Goal: Task Accomplishment & Management: Use online tool/utility

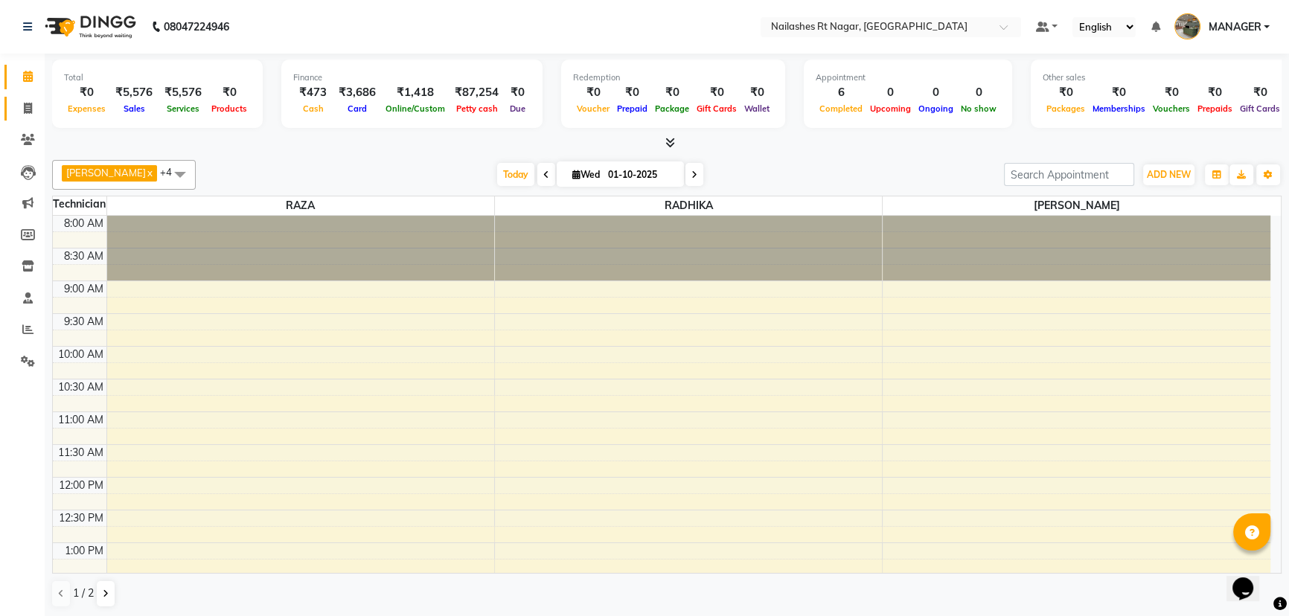
click at [24, 111] on icon at bounding box center [28, 108] width 8 height 11
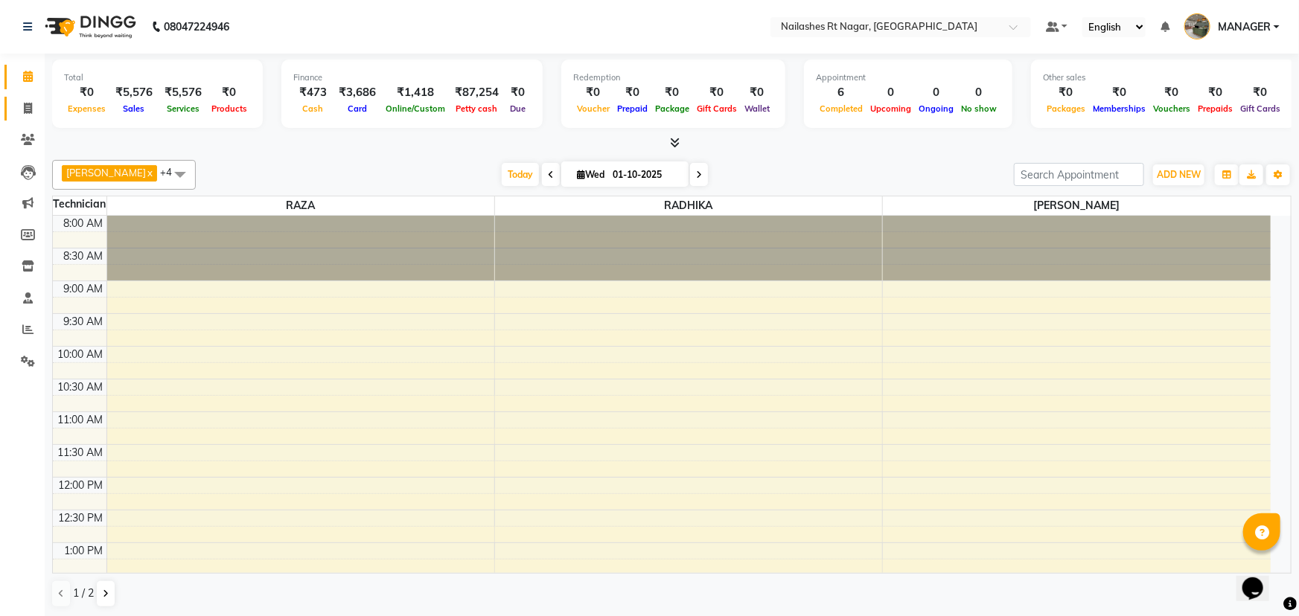
select select "service"
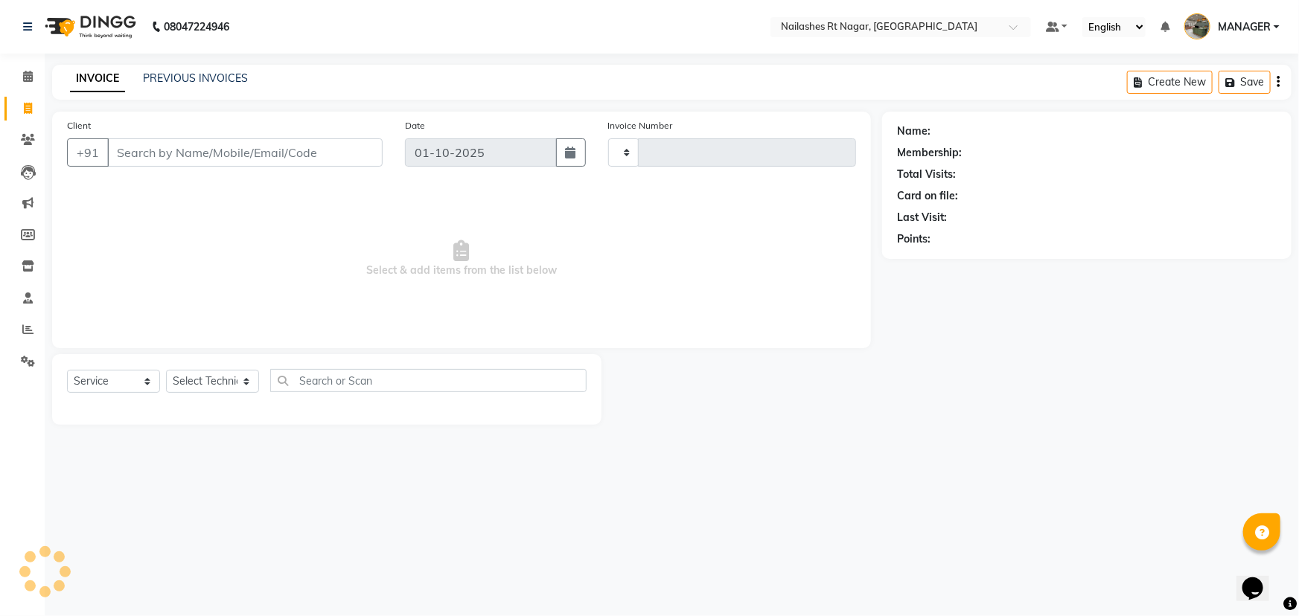
type input "0226"
select select "8624"
click at [108, 375] on select "Select Service Product Membership Package Voucher Prepaid Gift Card" at bounding box center [113, 381] width 93 height 23
select select "service"
click at [67, 370] on select "Select Service Product Membership Package Voucher Prepaid Gift Card" at bounding box center [113, 381] width 93 height 23
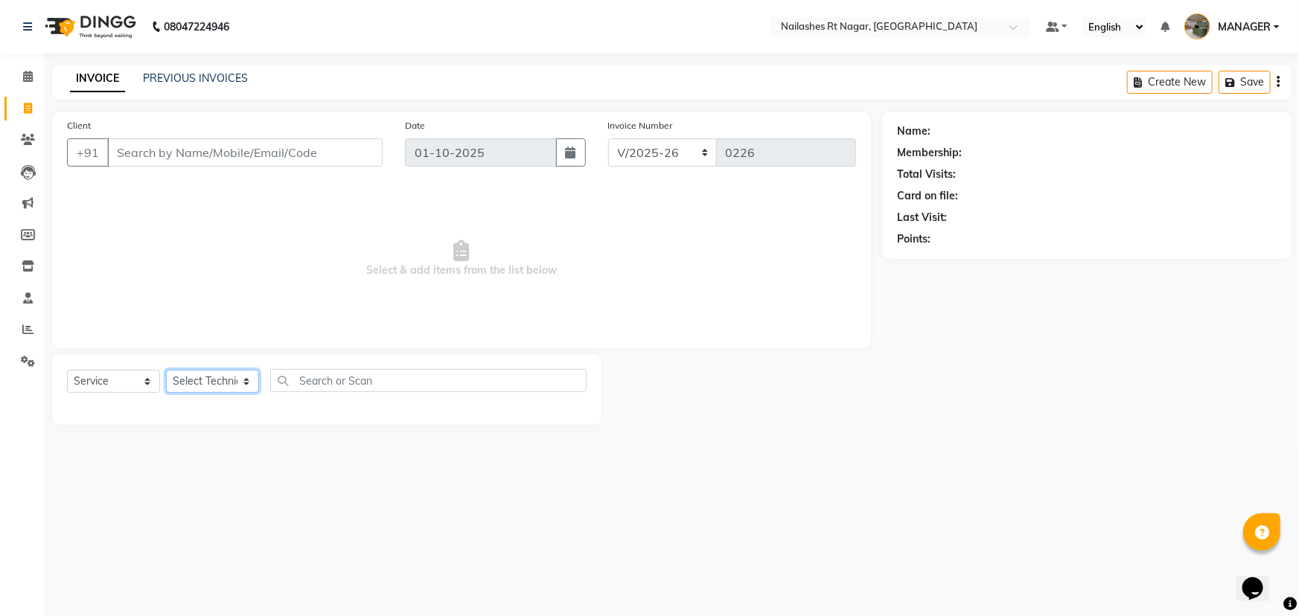
click at [232, 387] on select "Select Technician [PERSON_NAME] MANAGER RADHIKA [PERSON_NAME] [PERSON_NAME] [PE…" at bounding box center [212, 381] width 93 height 23
select select "92160"
click at [166, 370] on select "Select Technician [PERSON_NAME] MANAGER RADHIKA [PERSON_NAME] [PERSON_NAME] [PE…" at bounding box center [212, 381] width 93 height 23
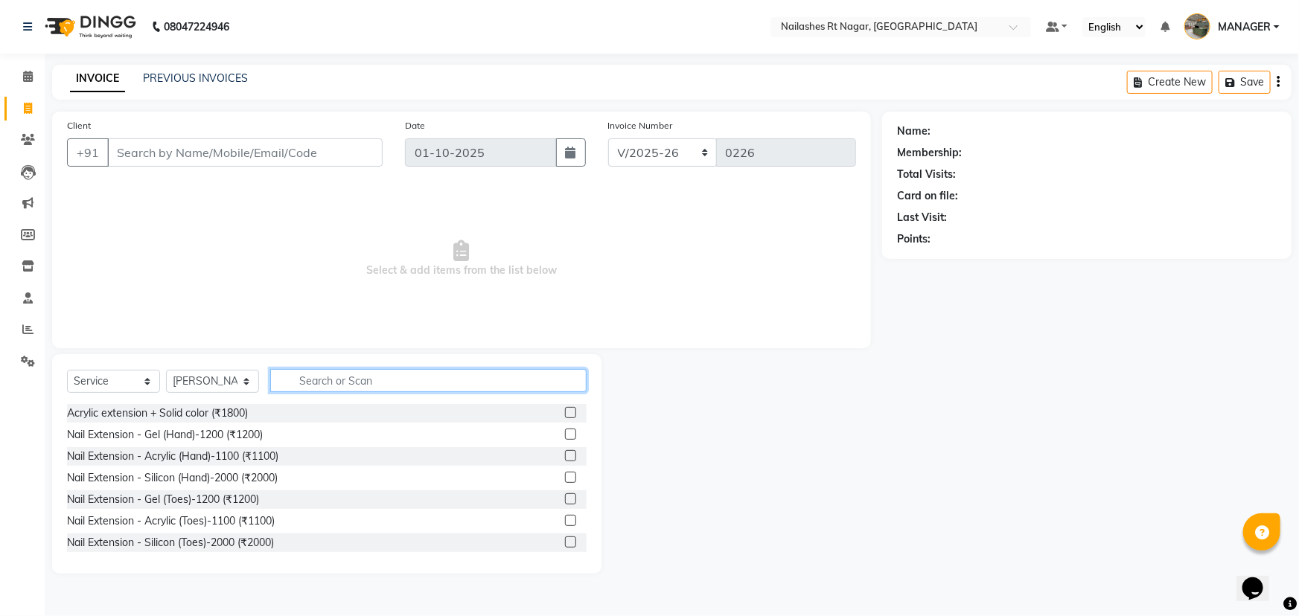
click at [358, 390] on input "text" at bounding box center [428, 380] width 316 height 23
type input "gel"
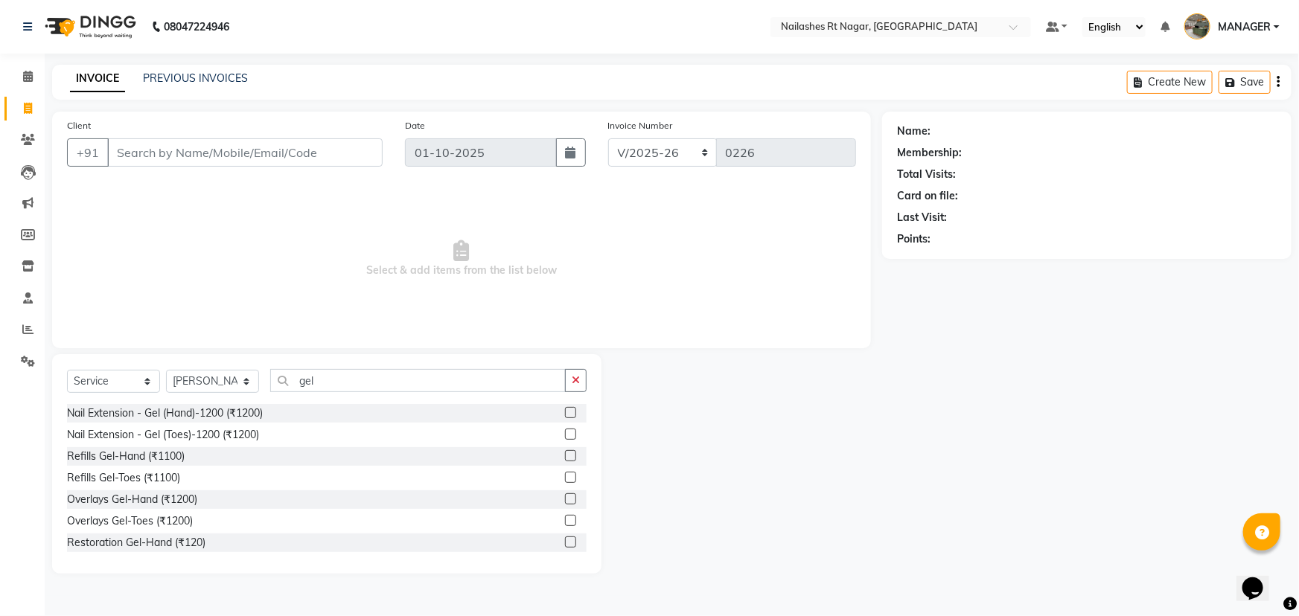
click at [565, 415] on label at bounding box center [570, 412] width 11 height 11
click at [565, 415] on input "checkbox" at bounding box center [570, 414] width 10 height 10
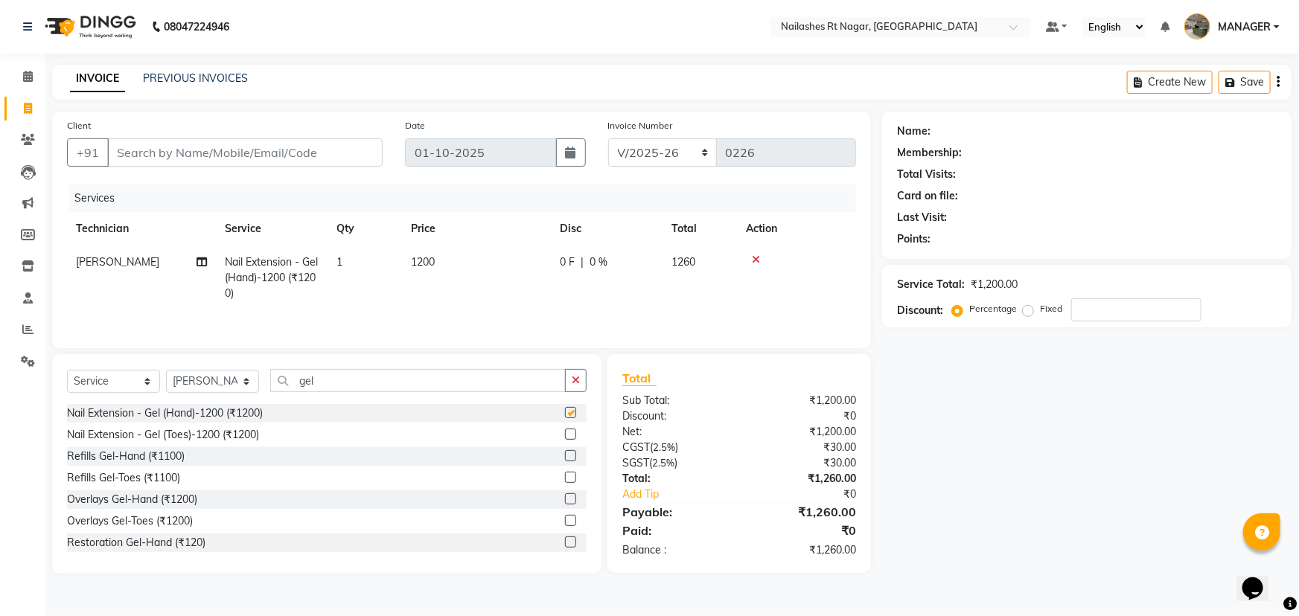
checkbox input "false"
click at [336, 387] on input "gel" at bounding box center [417, 380] width 295 height 23
click at [336, 389] on input "gel" at bounding box center [417, 380] width 295 height 23
click at [335, 390] on input "gel" at bounding box center [417, 380] width 295 height 23
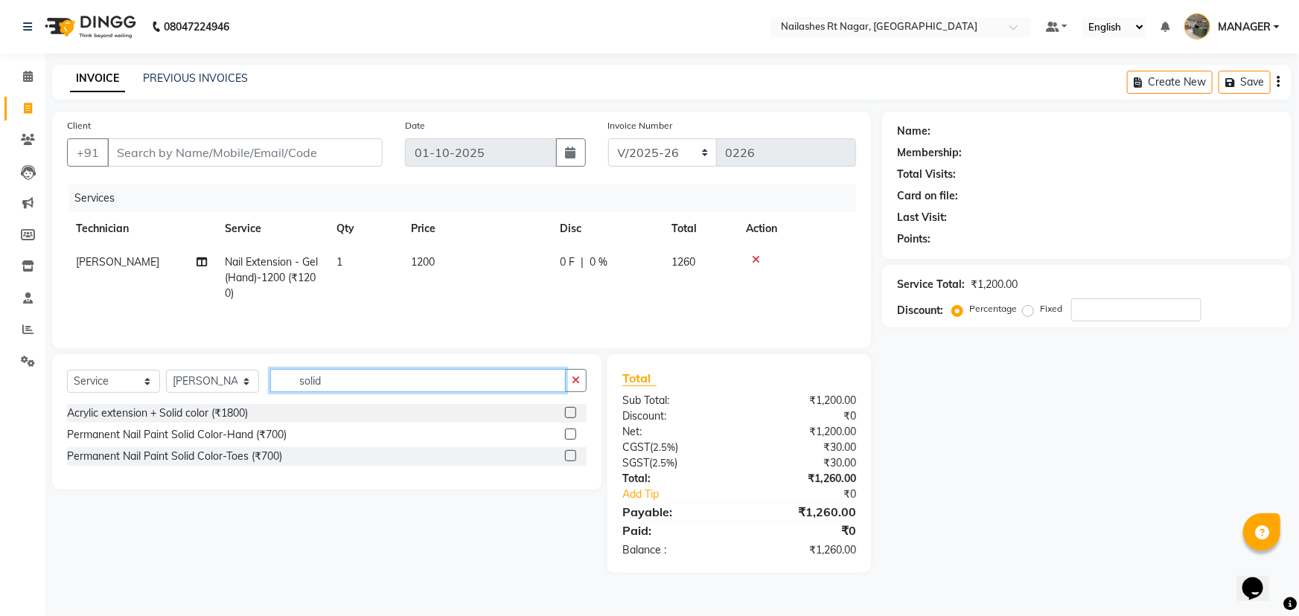
type input "solid"
click at [569, 433] on label at bounding box center [570, 434] width 11 height 11
click at [569, 433] on input "checkbox" at bounding box center [570, 435] width 10 height 10
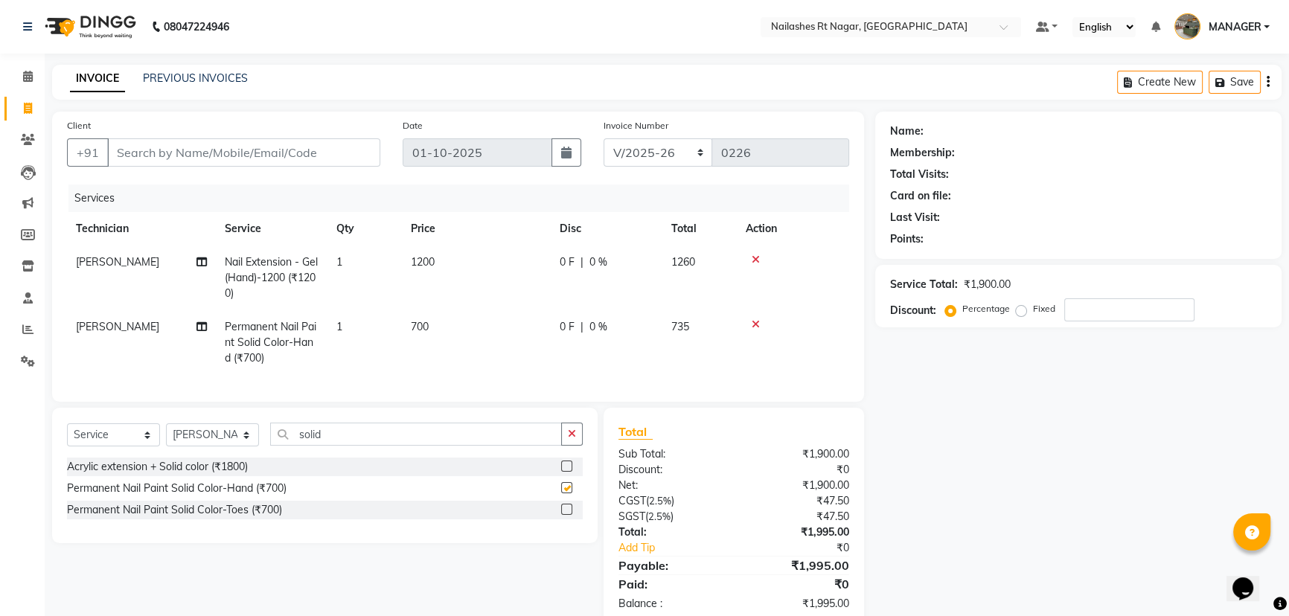
checkbox input "false"
click at [390, 595] on div "Select Service Product Membership Package Voucher Prepaid Gift Card Select Tech…" at bounding box center [319, 517] width 557 height 219
click at [569, 446] on button "button" at bounding box center [572, 434] width 22 height 23
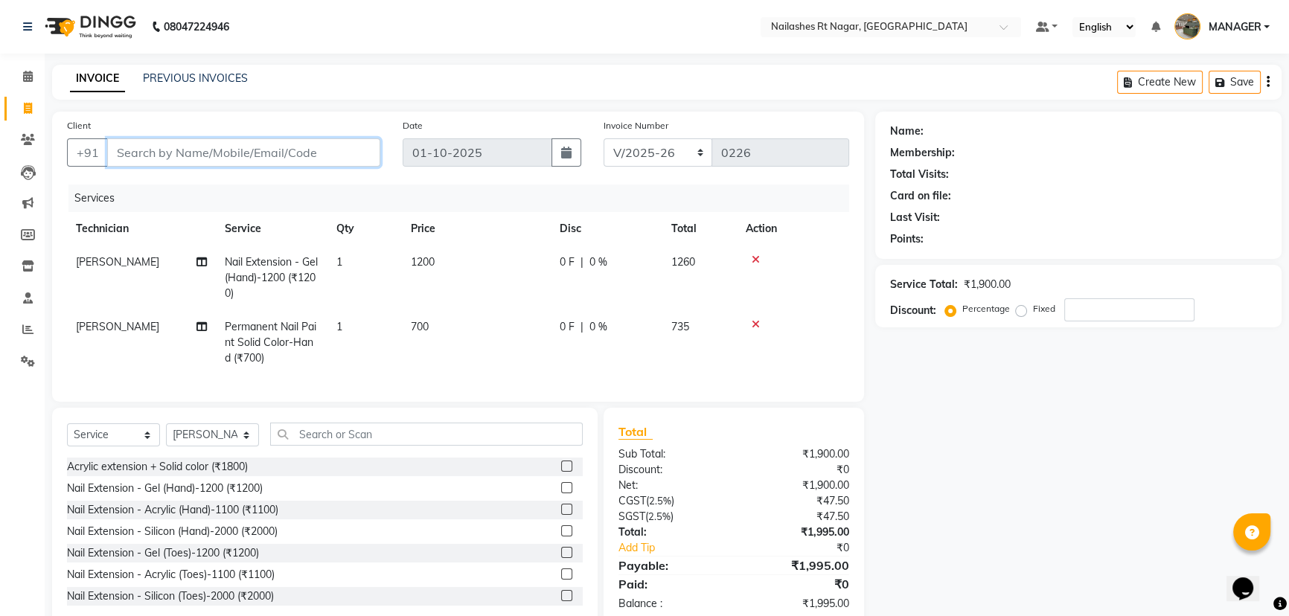
click at [246, 163] on input "Client" at bounding box center [243, 152] width 273 height 28
type input "7"
type input "0"
type input "7411926463"
click at [345, 156] on span "Add Client" at bounding box center [342, 152] width 59 height 15
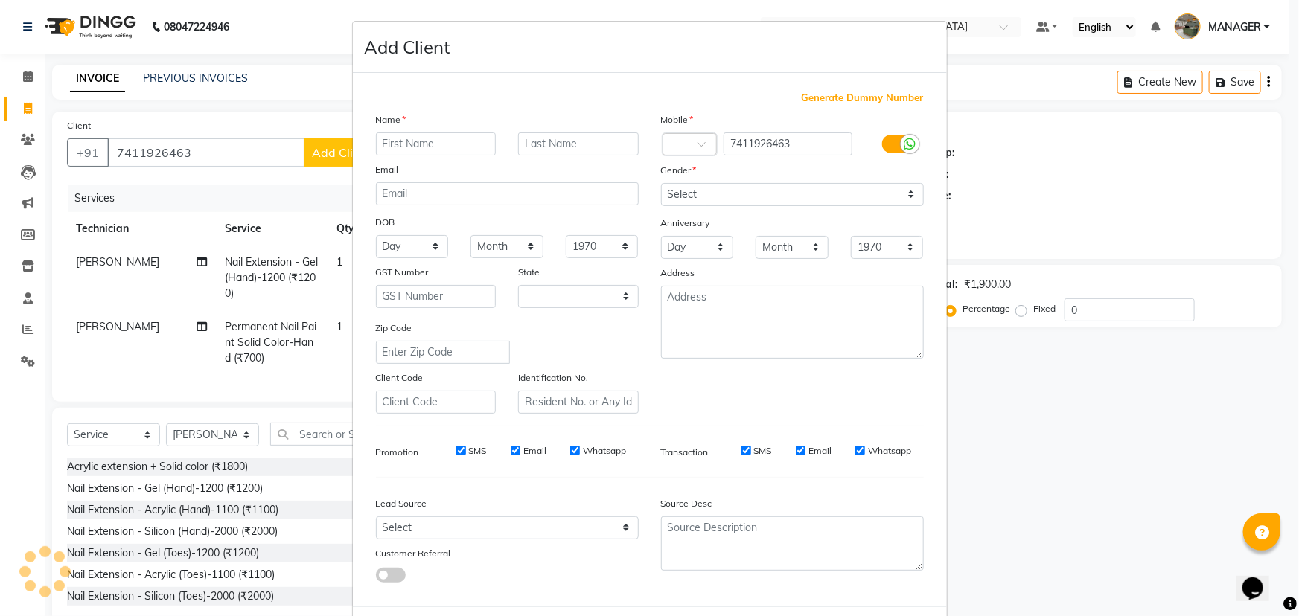
select select "21"
type input "[PERSON_NAME]"
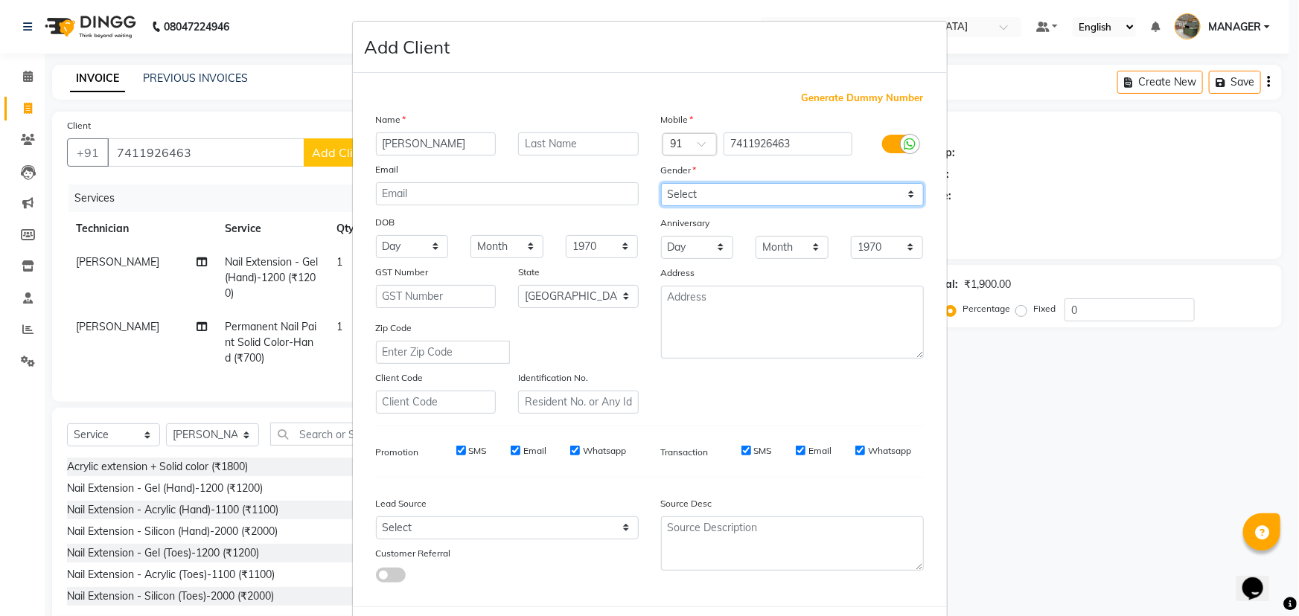
click at [847, 190] on select "Select [DEMOGRAPHIC_DATA] [DEMOGRAPHIC_DATA] Other Prefer Not To Say" at bounding box center [792, 194] width 263 height 23
select select "[DEMOGRAPHIC_DATA]"
click at [661, 183] on select "Select [DEMOGRAPHIC_DATA] [DEMOGRAPHIC_DATA] Other Prefer Not To Say" at bounding box center [792, 194] width 263 height 23
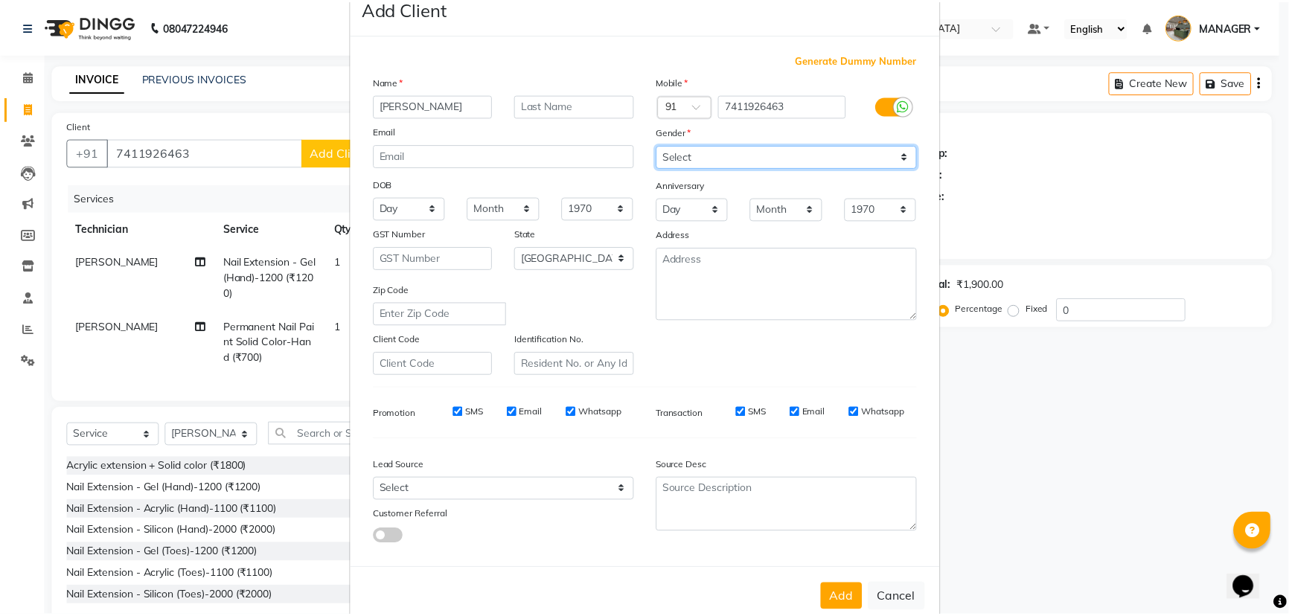
scroll to position [74, 0]
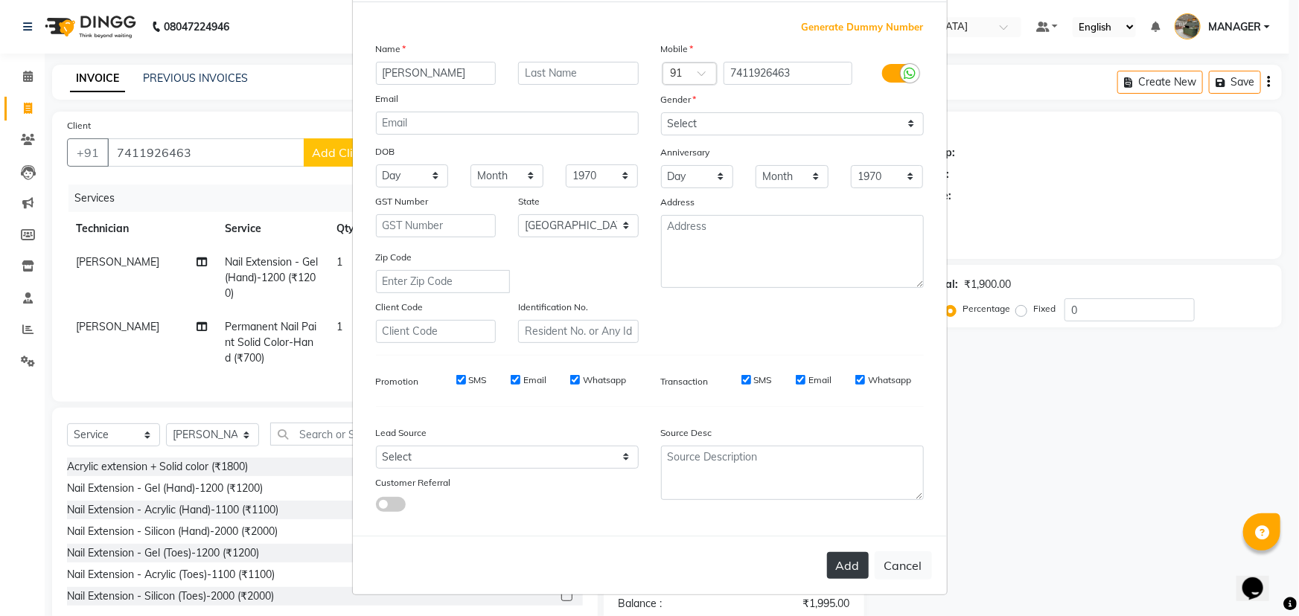
click at [849, 571] on button "Add" at bounding box center [848, 565] width 42 height 27
select select
select select "null"
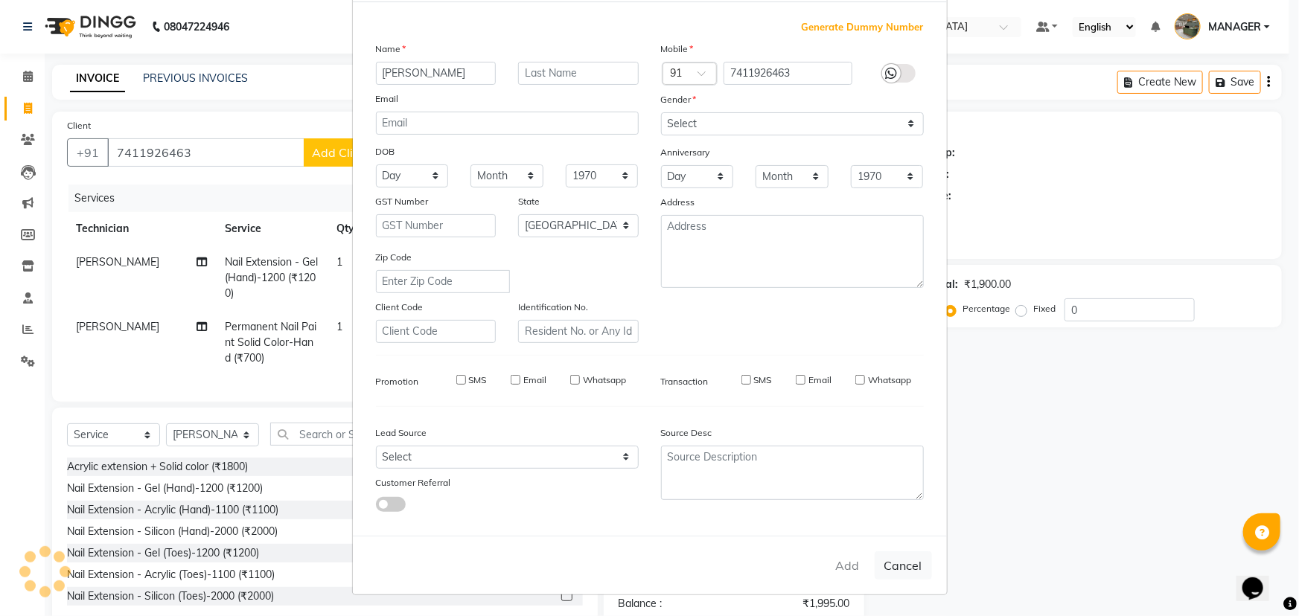
select select
checkbox input "false"
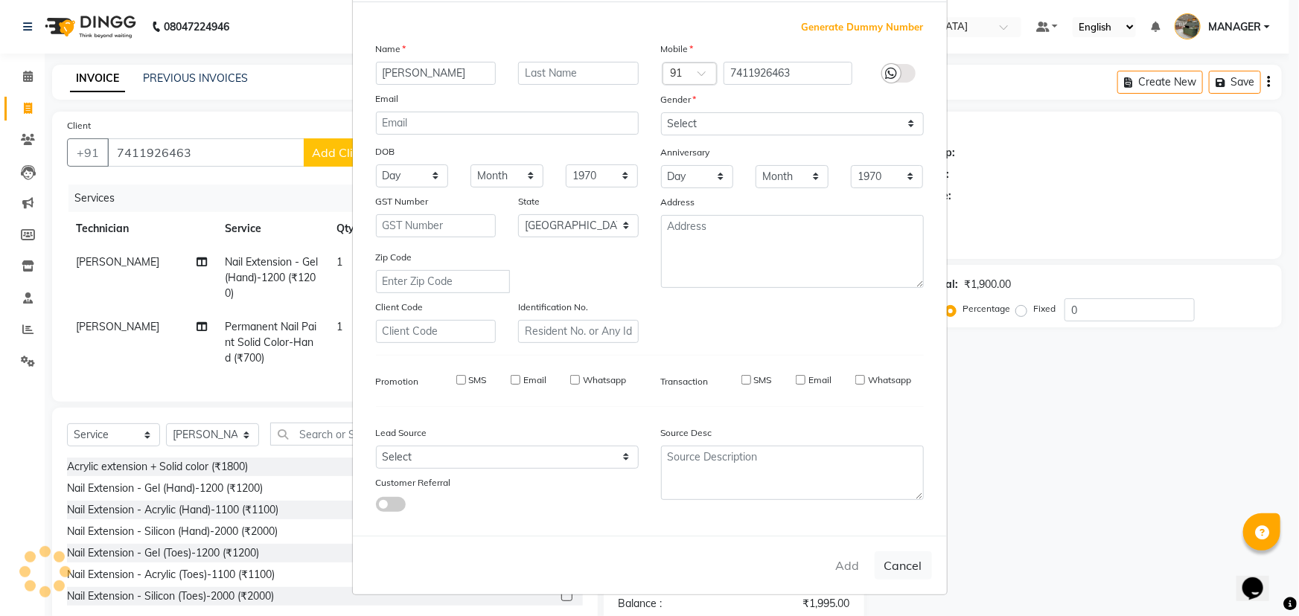
checkbox input "false"
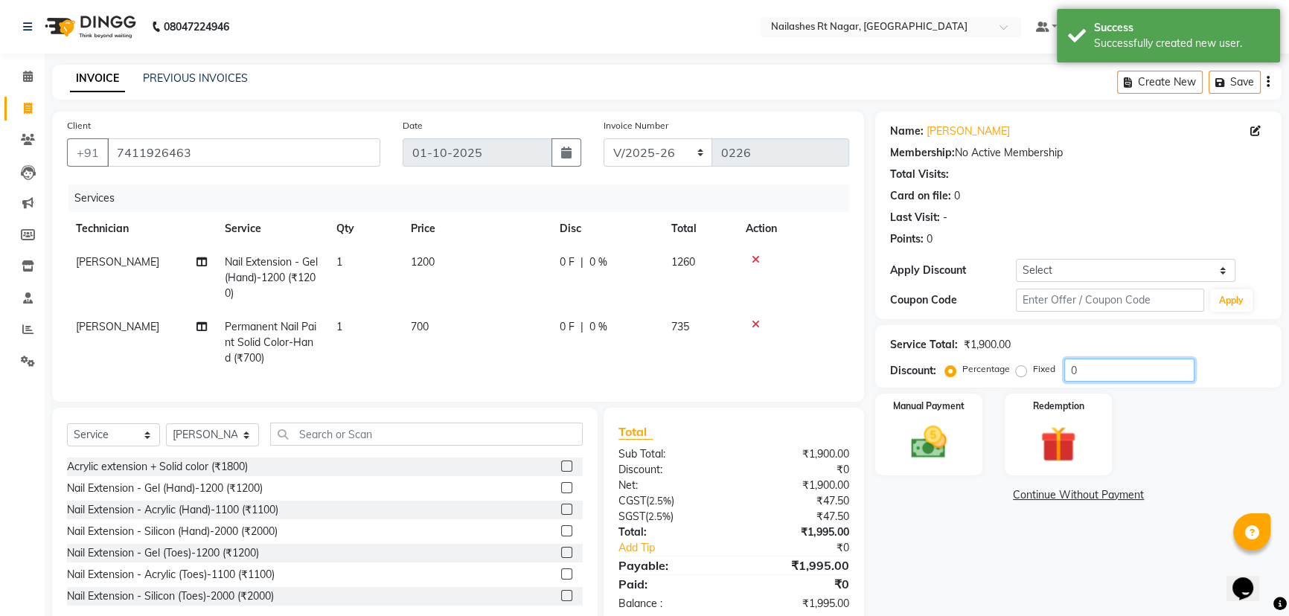
click at [1108, 375] on input "0" at bounding box center [1129, 370] width 130 height 23
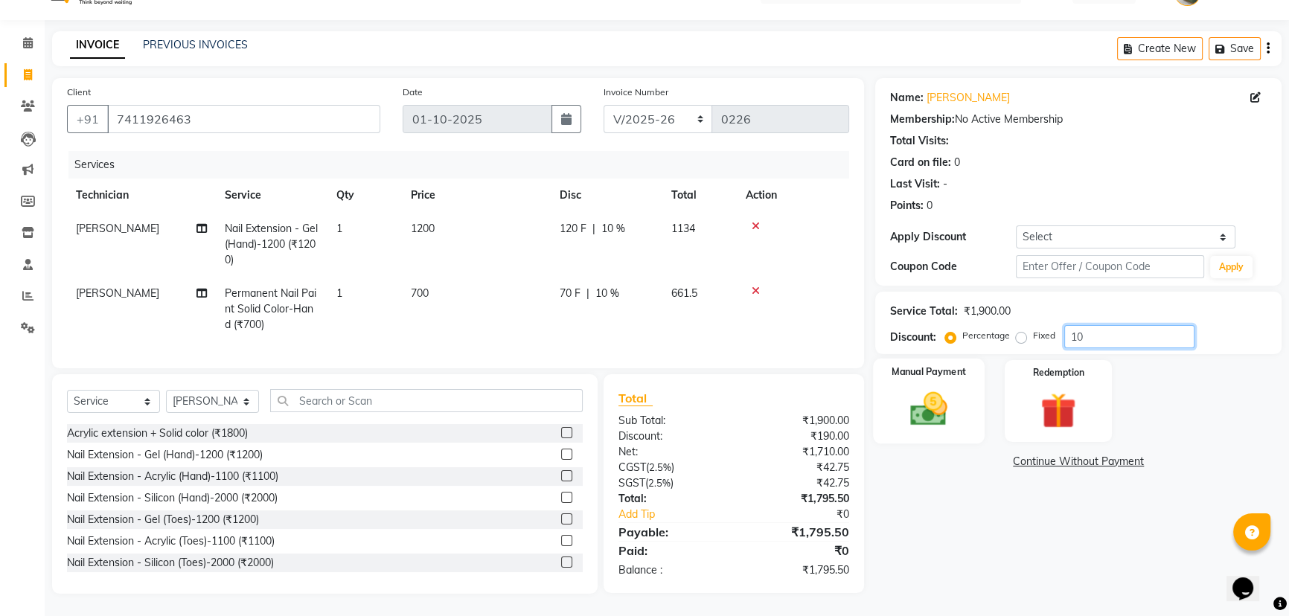
type input "10"
click at [943, 395] on img at bounding box center [929, 409] width 60 height 42
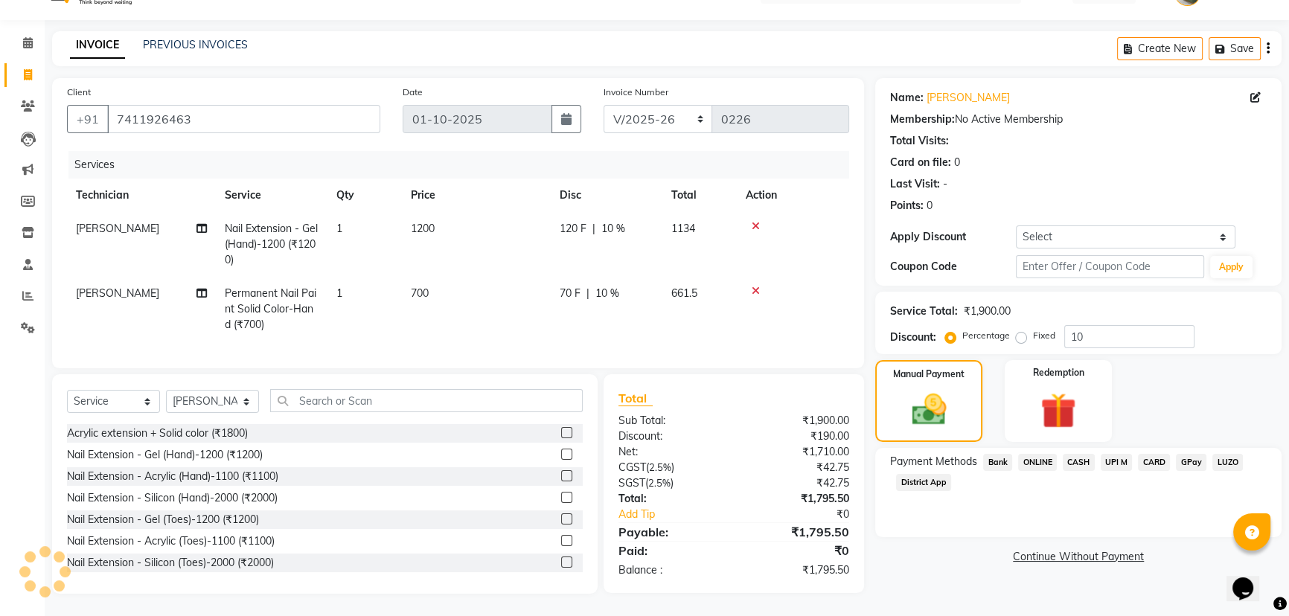
click at [1188, 454] on span "GPay" at bounding box center [1191, 462] width 31 height 17
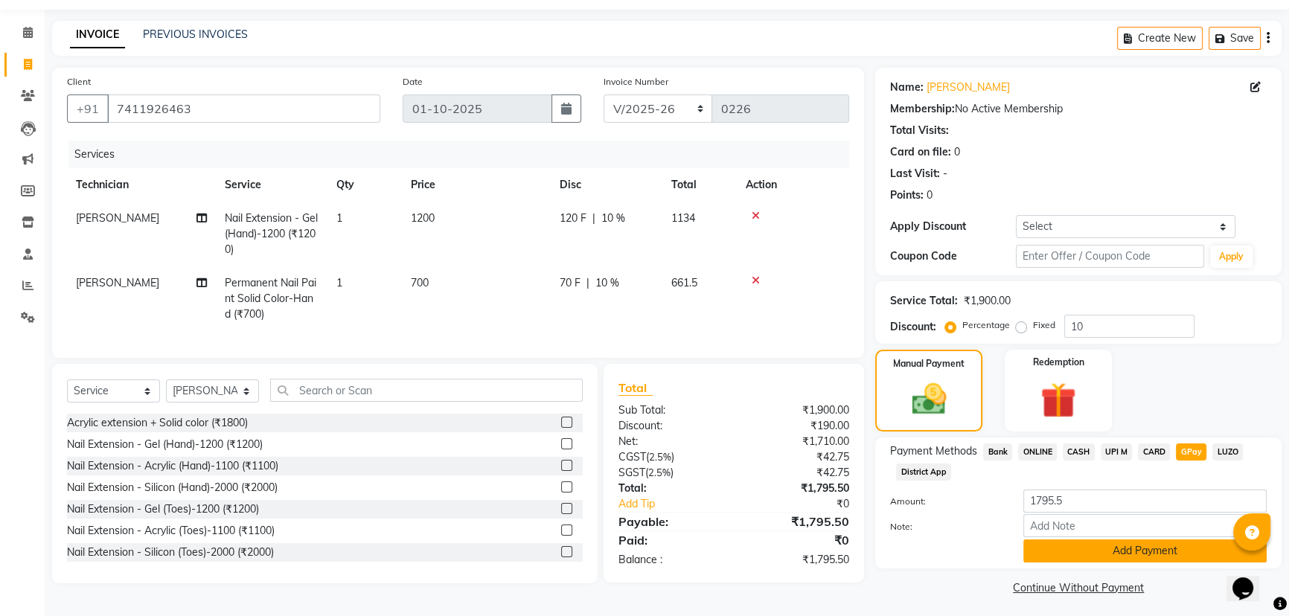
click at [1177, 555] on button "Add Payment" at bounding box center [1144, 551] width 243 height 23
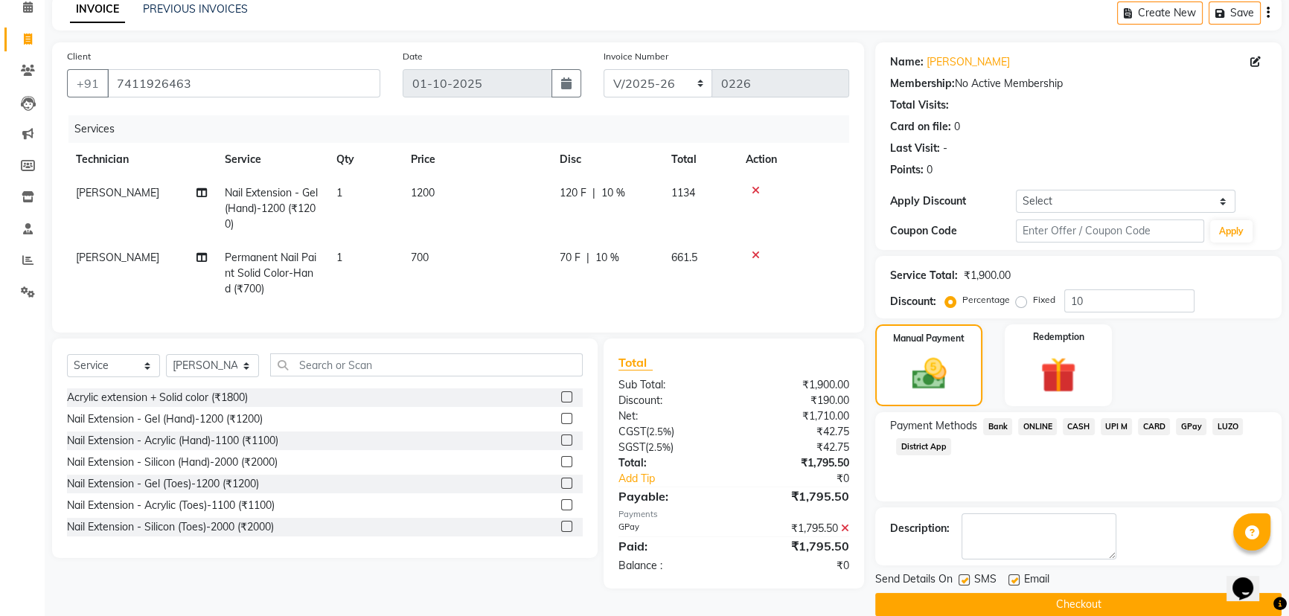
scroll to position [90, 0]
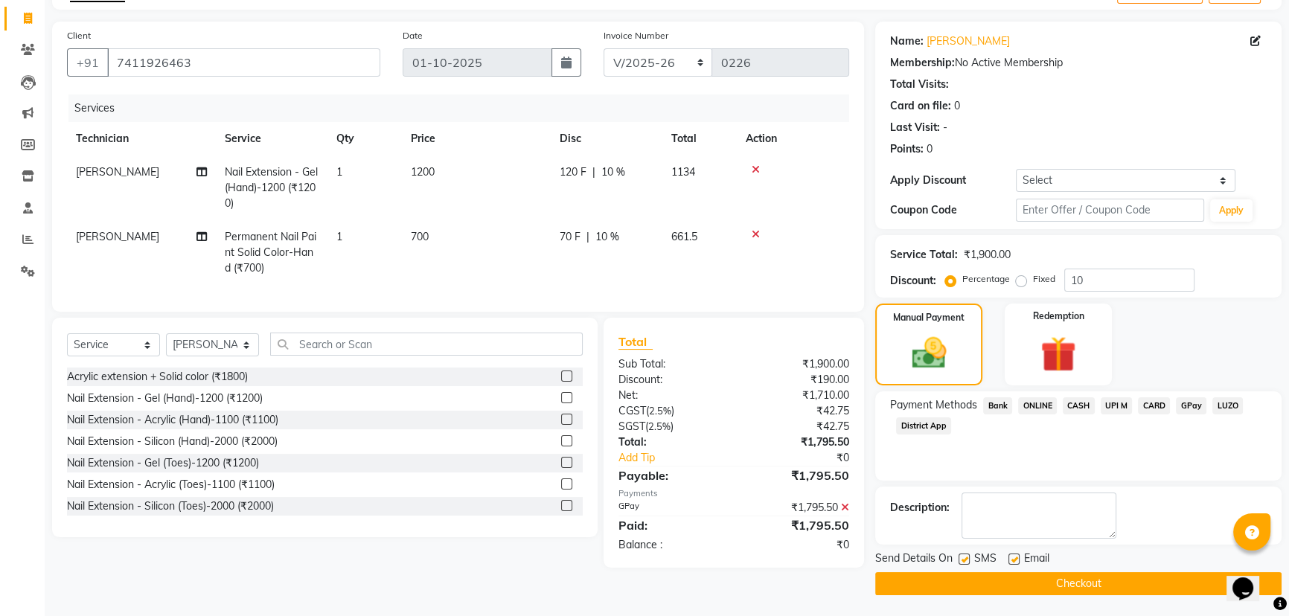
click at [1076, 581] on button "Checkout" at bounding box center [1078, 583] width 406 height 23
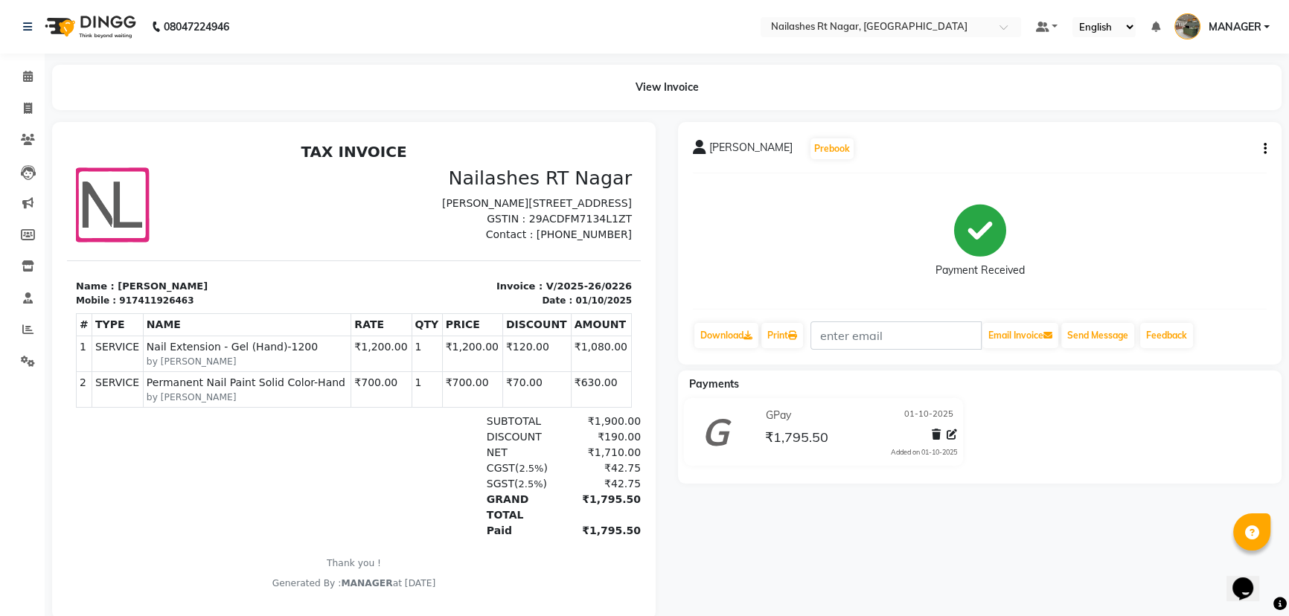
click at [354, 243] on div "Nailashes RT Nagar [PERSON_NAME][STREET_ADDRESS] GSTIN : 29ACDFM7134L1ZT Contac…" at bounding box center [497, 205] width 287 height 76
drag, startPoint x: 34, startPoint y: 74, endPoint x: 55, endPoint y: 86, distance: 24.0
click at [34, 74] on span at bounding box center [28, 76] width 26 height 17
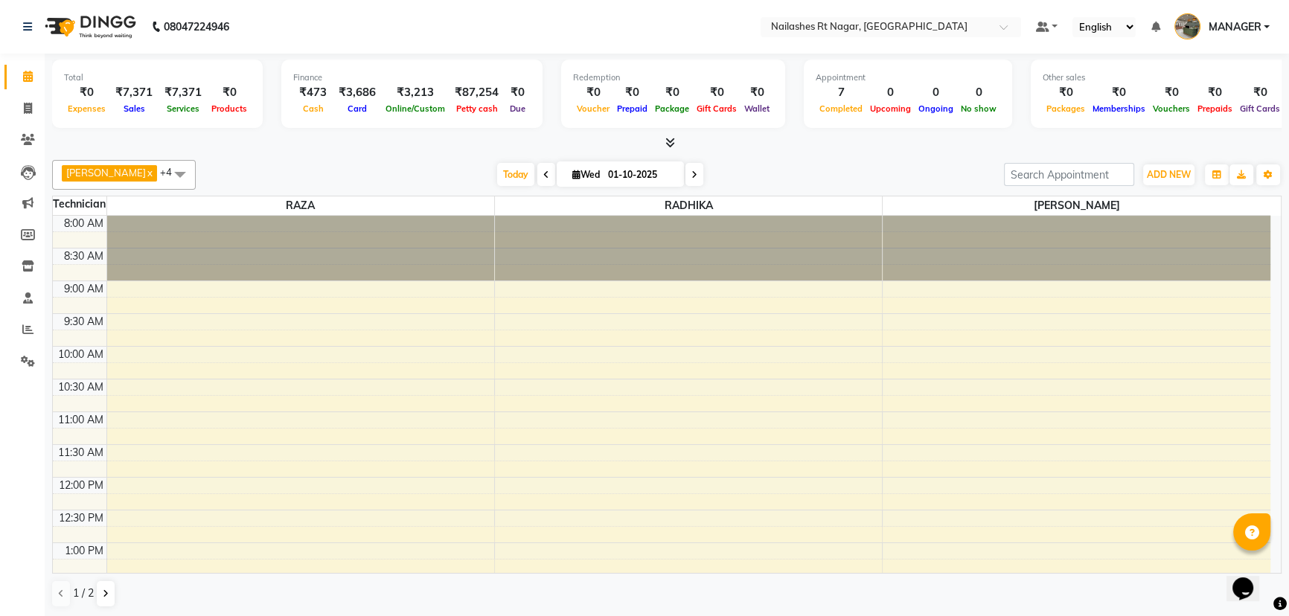
click at [379, 33] on nav "08047224946 Select Location × [GEOGRAPHIC_DATA] Default Panel My Panel English …" at bounding box center [644, 27] width 1289 height 54
click at [370, 25] on nav "08047224946 Select Location × [GEOGRAPHIC_DATA] Default Panel My Panel English …" at bounding box center [644, 27] width 1289 height 54
click at [665, 140] on icon at bounding box center [670, 142] width 10 height 11
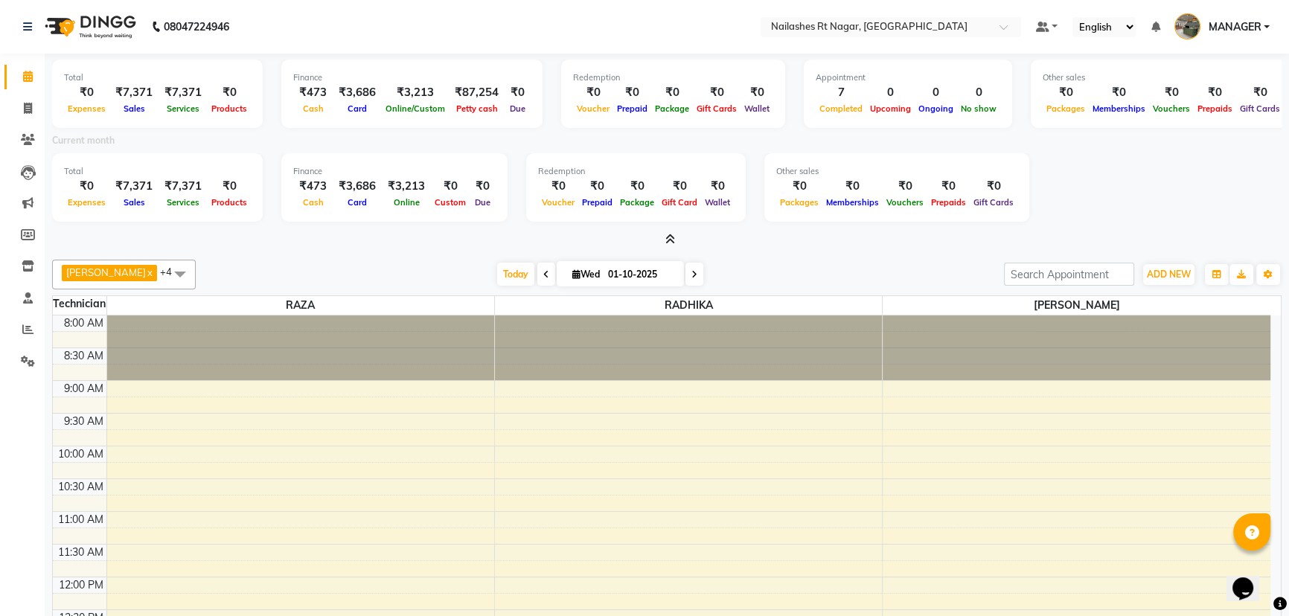
click at [671, 237] on icon at bounding box center [670, 239] width 10 height 11
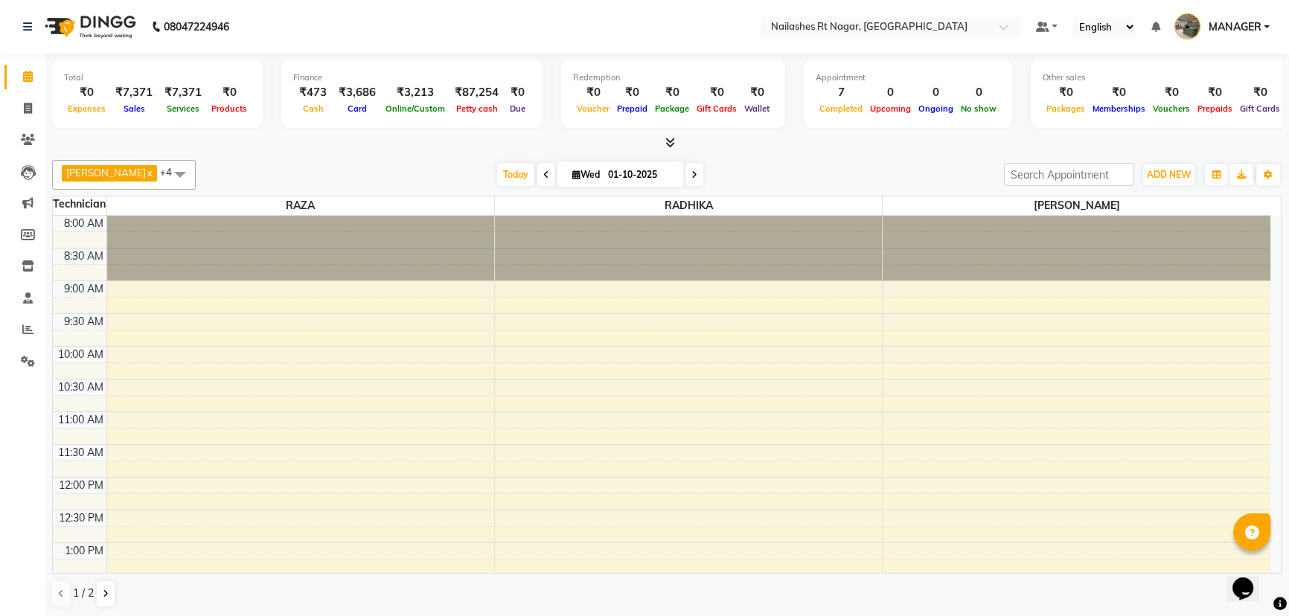
click at [672, 142] on icon at bounding box center [670, 142] width 10 height 11
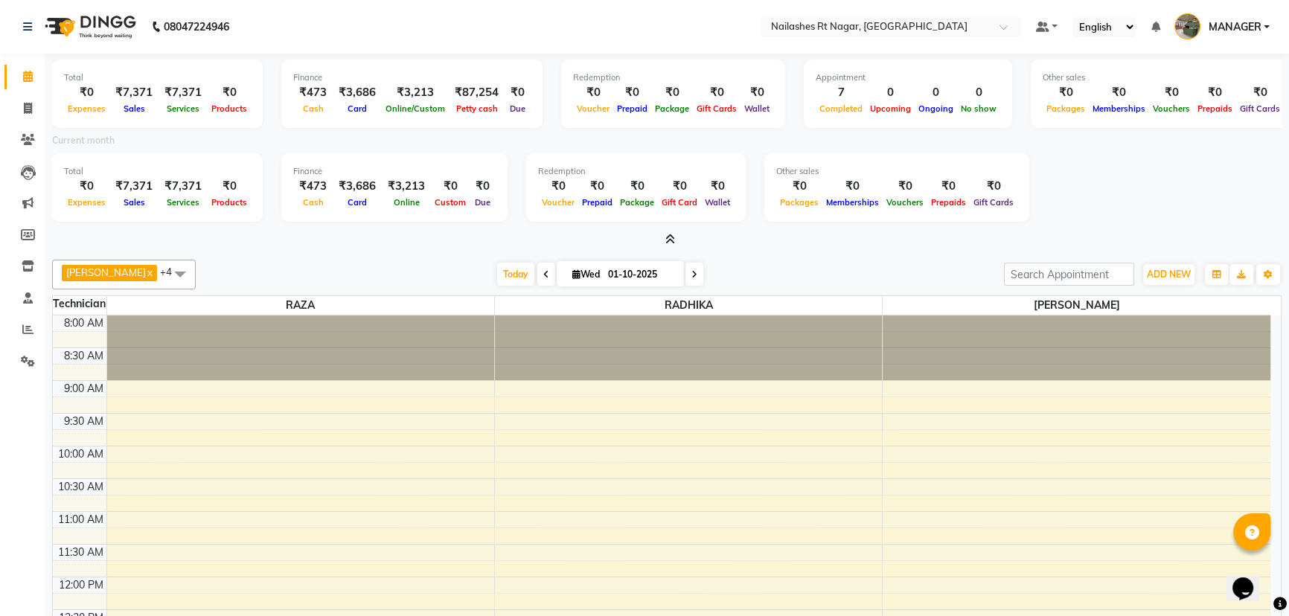
click at [672, 235] on icon at bounding box center [670, 239] width 10 height 11
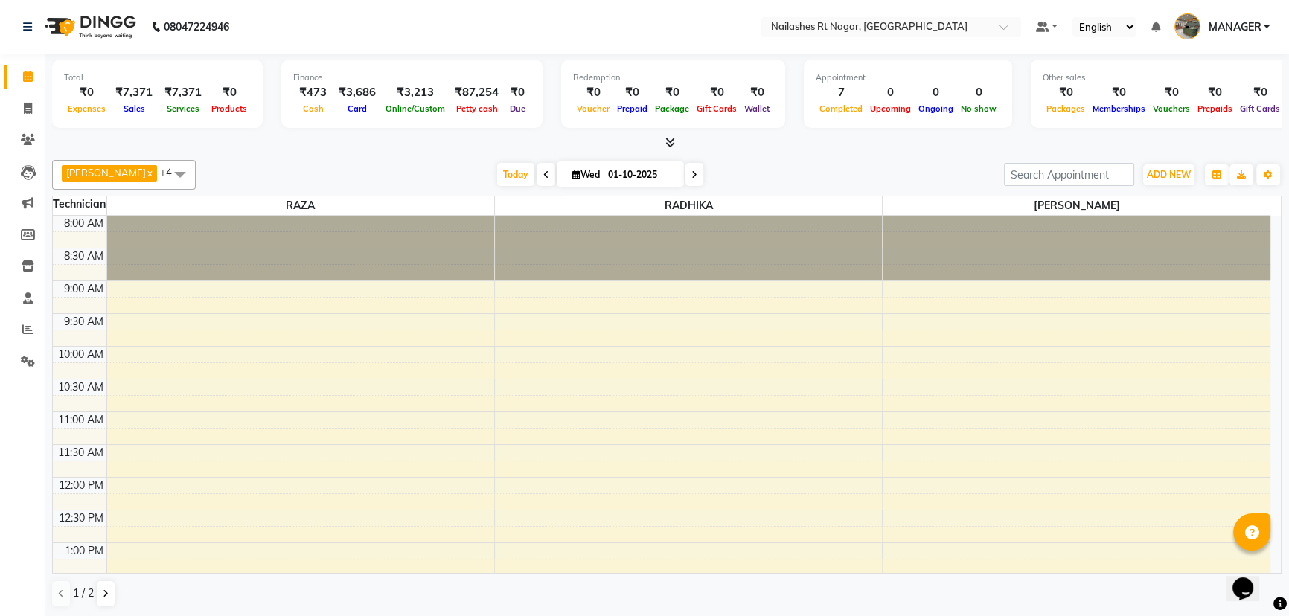
click at [668, 144] on icon at bounding box center [670, 142] width 10 height 11
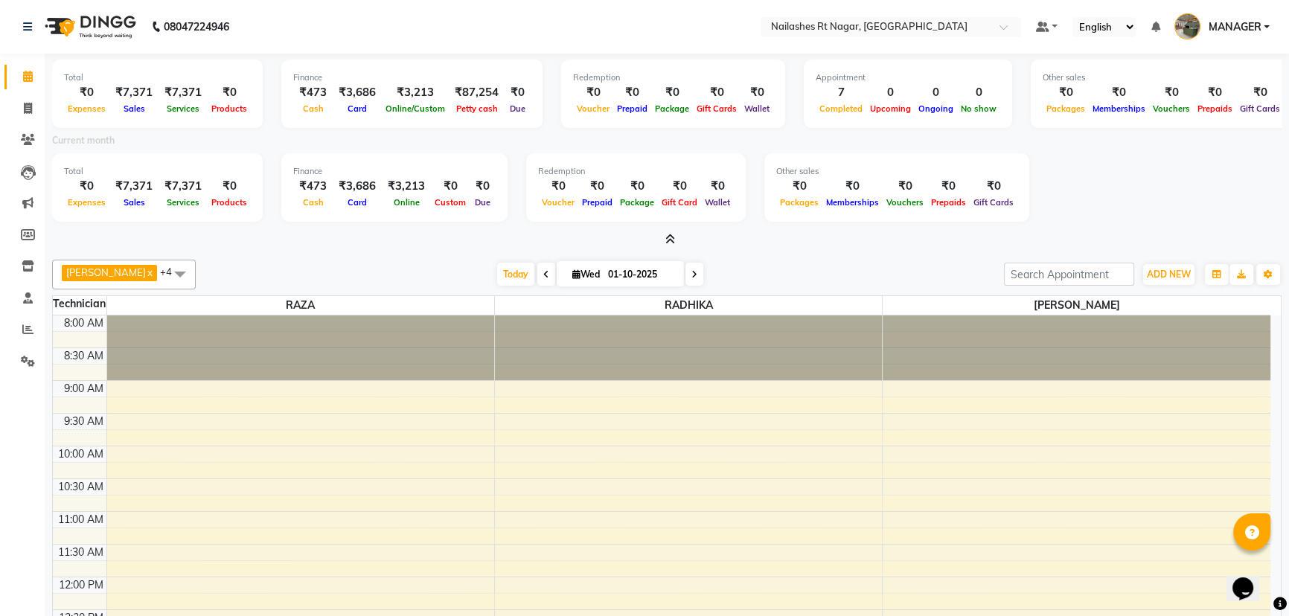
click at [660, 34] on nav "08047224946 Select Location × [GEOGRAPHIC_DATA] Default Panel My Panel English …" at bounding box center [644, 27] width 1289 height 54
click at [666, 240] on icon at bounding box center [670, 239] width 10 height 11
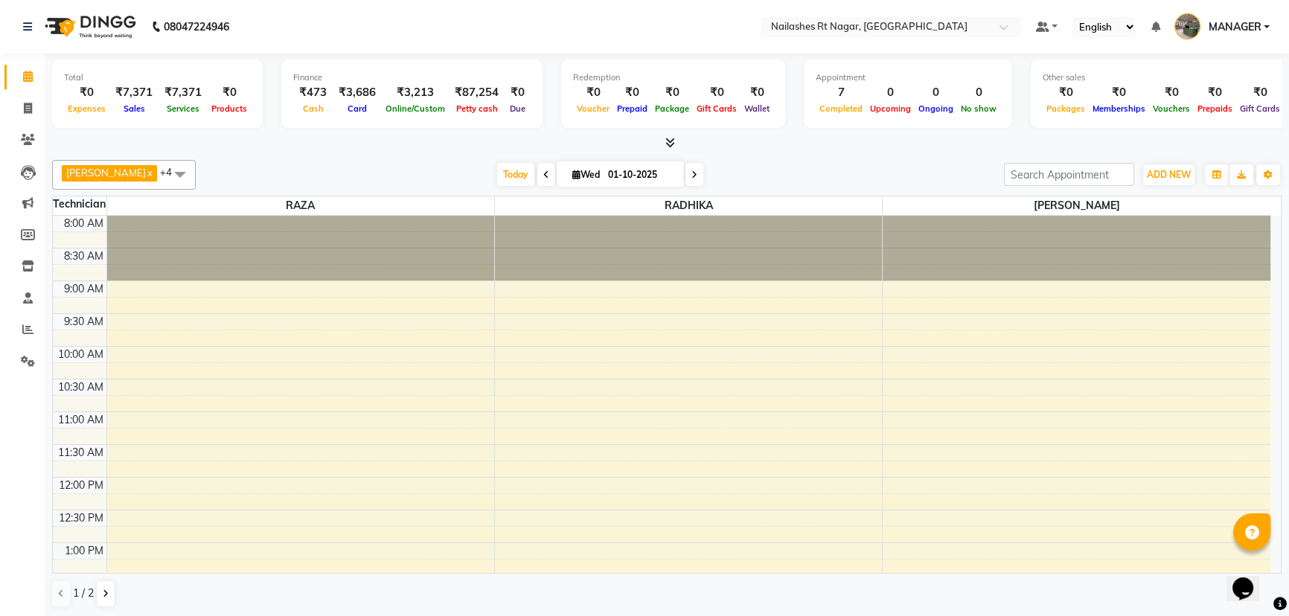
click at [784, 173] on div "[DATE] [DATE]" at bounding box center [599, 175] width 793 height 22
click at [31, 304] on span at bounding box center [28, 298] width 26 height 17
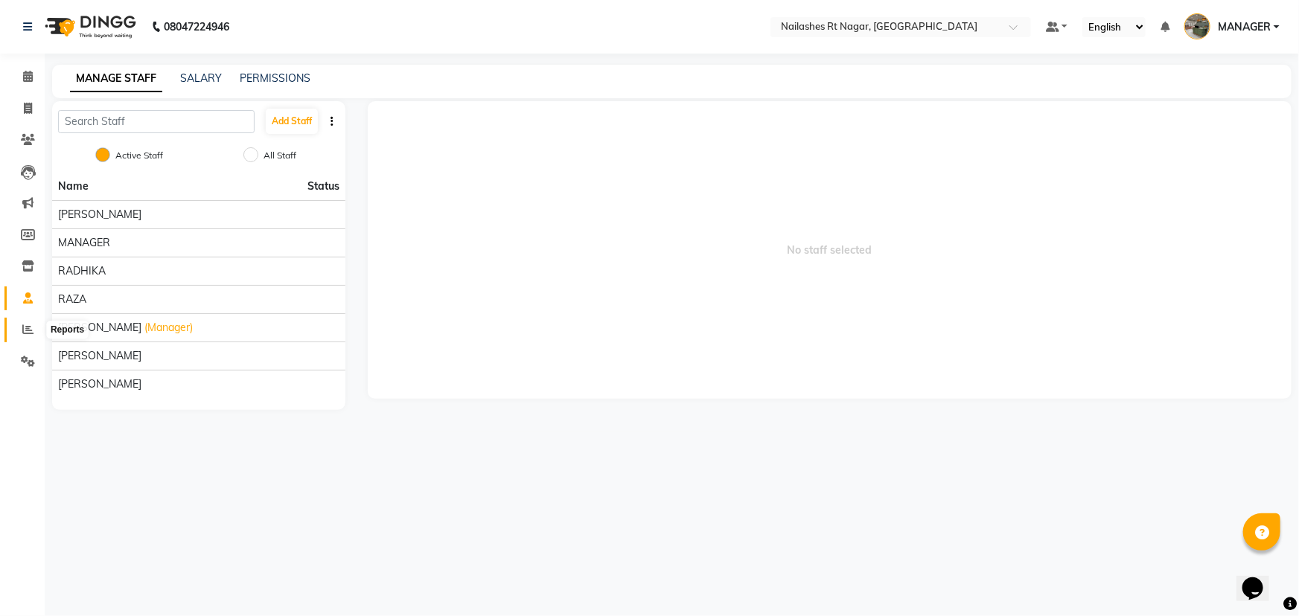
click at [28, 325] on icon at bounding box center [27, 329] width 11 height 11
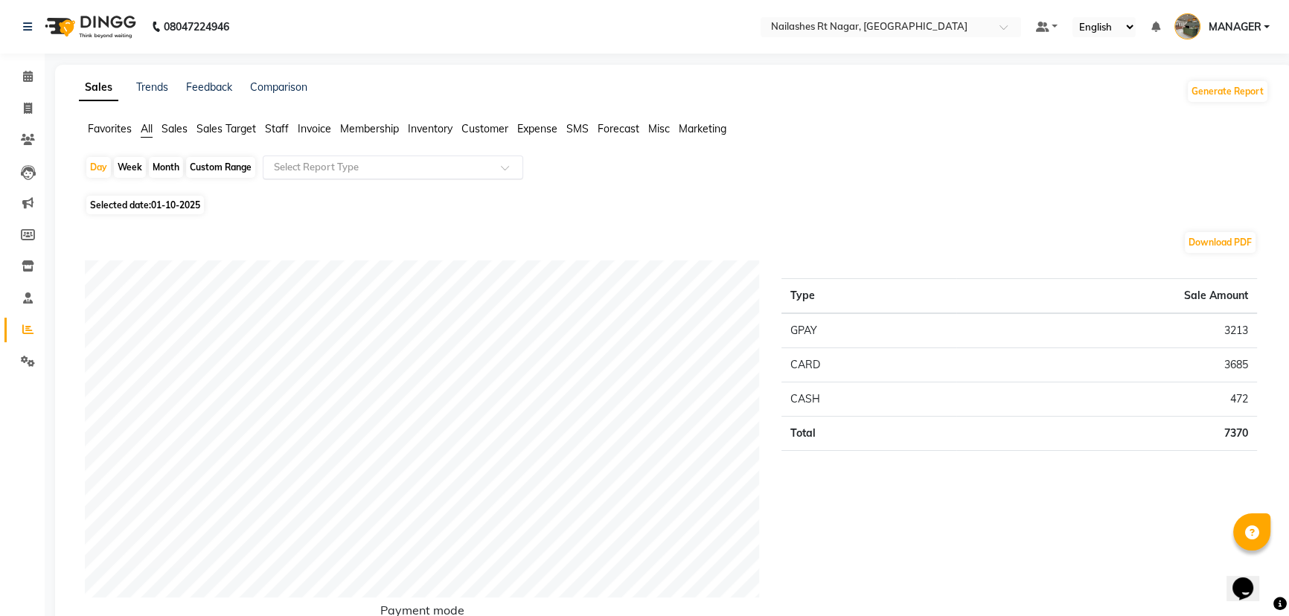
drag, startPoint x: 327, startPoint y: 156, endPoint x: 326, endPoint y: 176, distance: 20.1
click at [327, 157] on div "Select Report Type" at bounding box center [393, 168] width 261 height 24
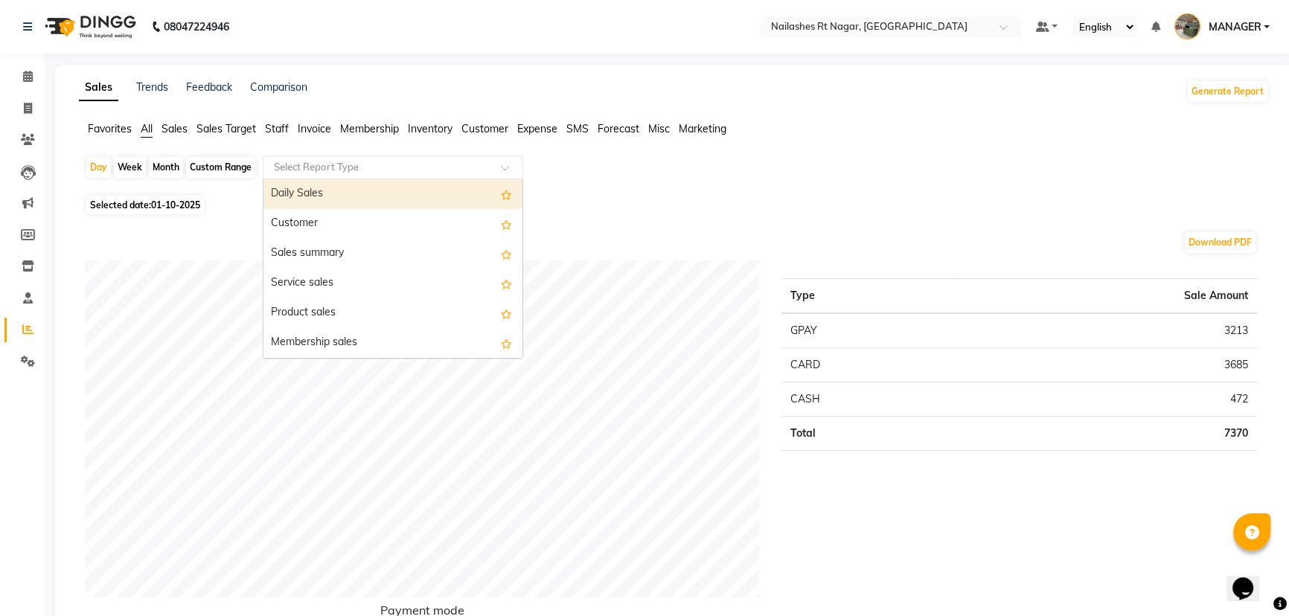
click at [328, 198] on div "Daily Sales" at bounding box center [392, 194] width 259 height 30
select select "full_report"
select select "csv"
